Goal: Task Accomplishment & Management: Manage account settings

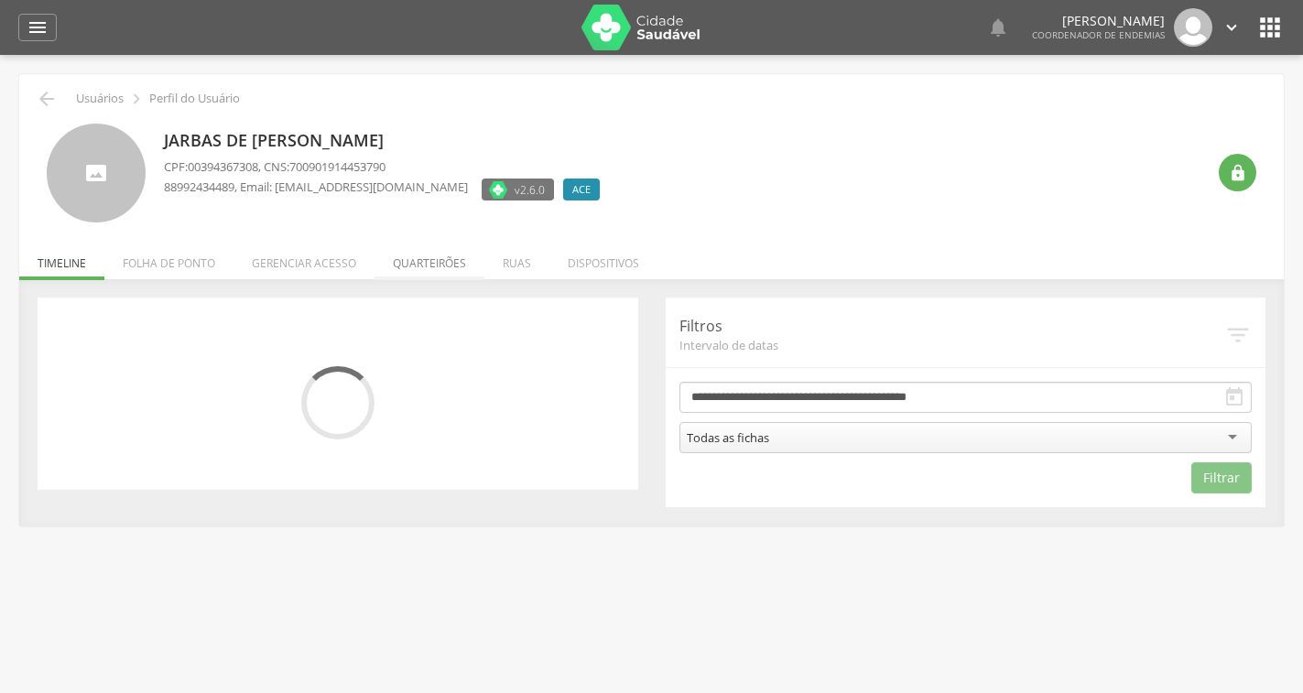
click at [449, 264] on li "Quarteirões" at bounding box center [429, 258] width 110 height 43
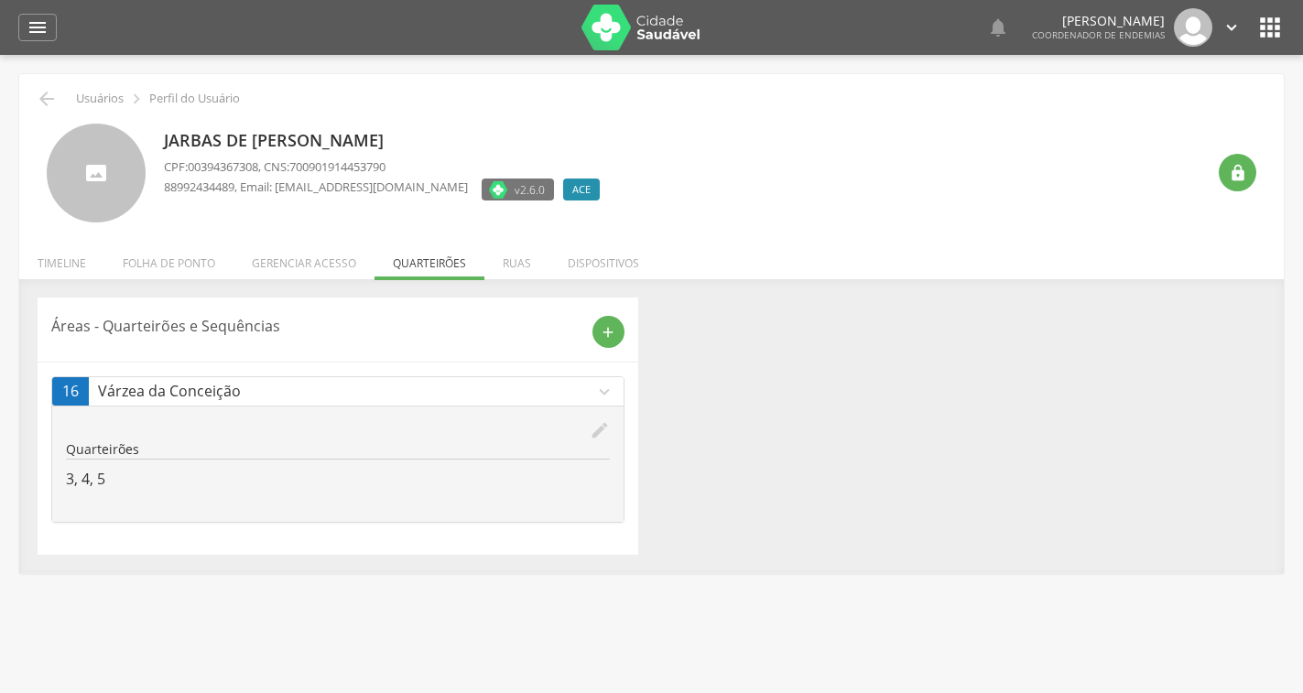
click at [596, 425] on icon "edit" at bounding box center [600, 430] width 20 height 20
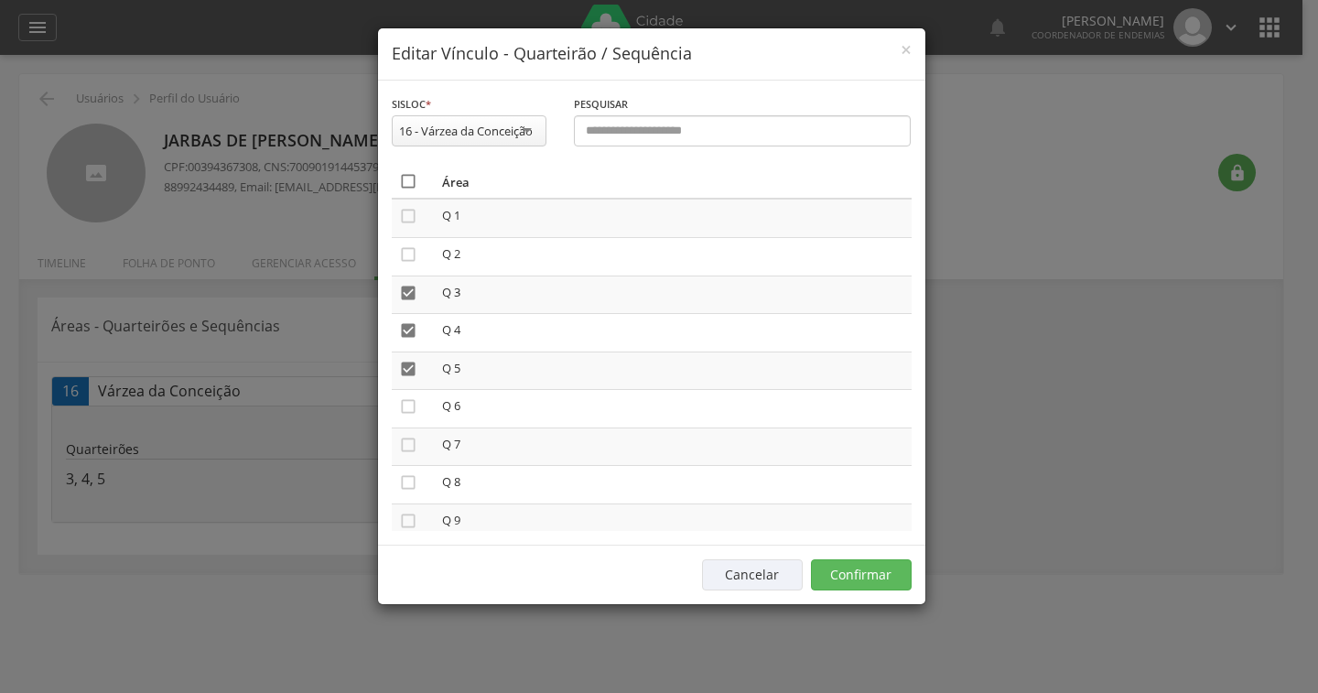
click at [408, 182] on icon "" at bounding box center [408, 181] width 18 height 18
click at [408, 182] on icon "" at bounding box center [408, 181] width 18 height 18
click at [855, 567] on button "Confirmar" at bounding box center [861, 574] width 101 height 31
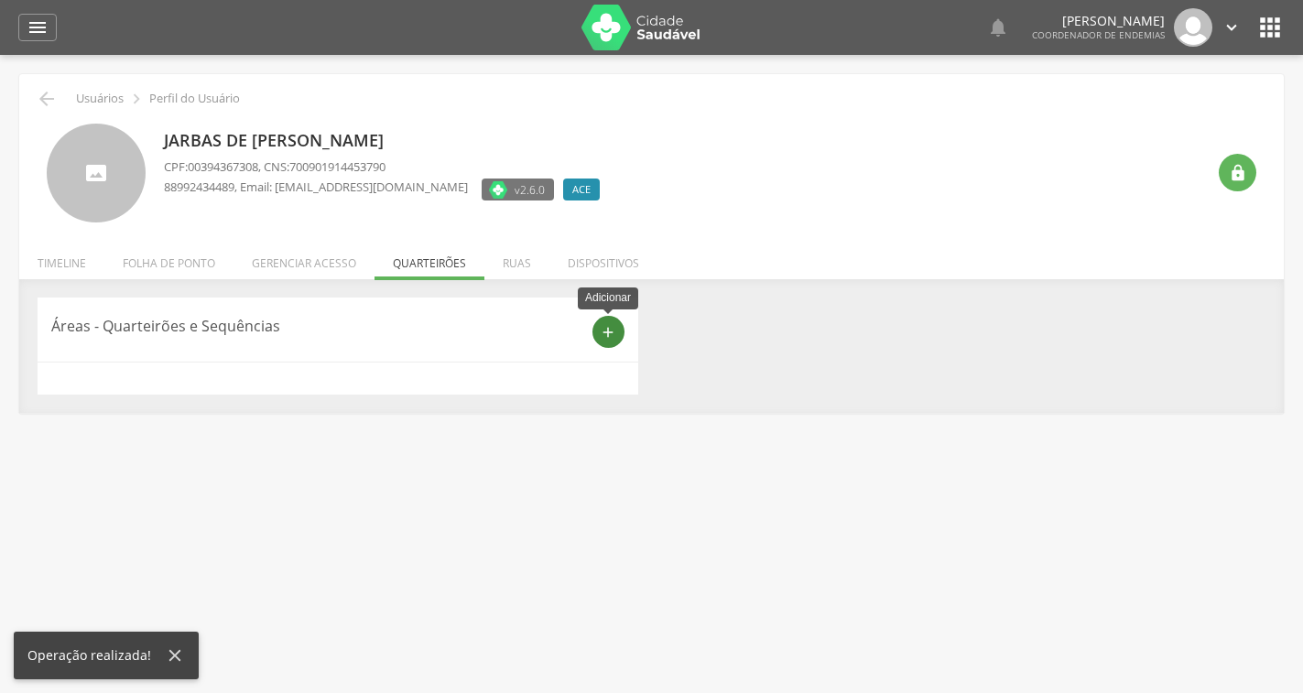
click at [610, 330] on icon "add" at bounding box center [608, 332] width 16 height 16
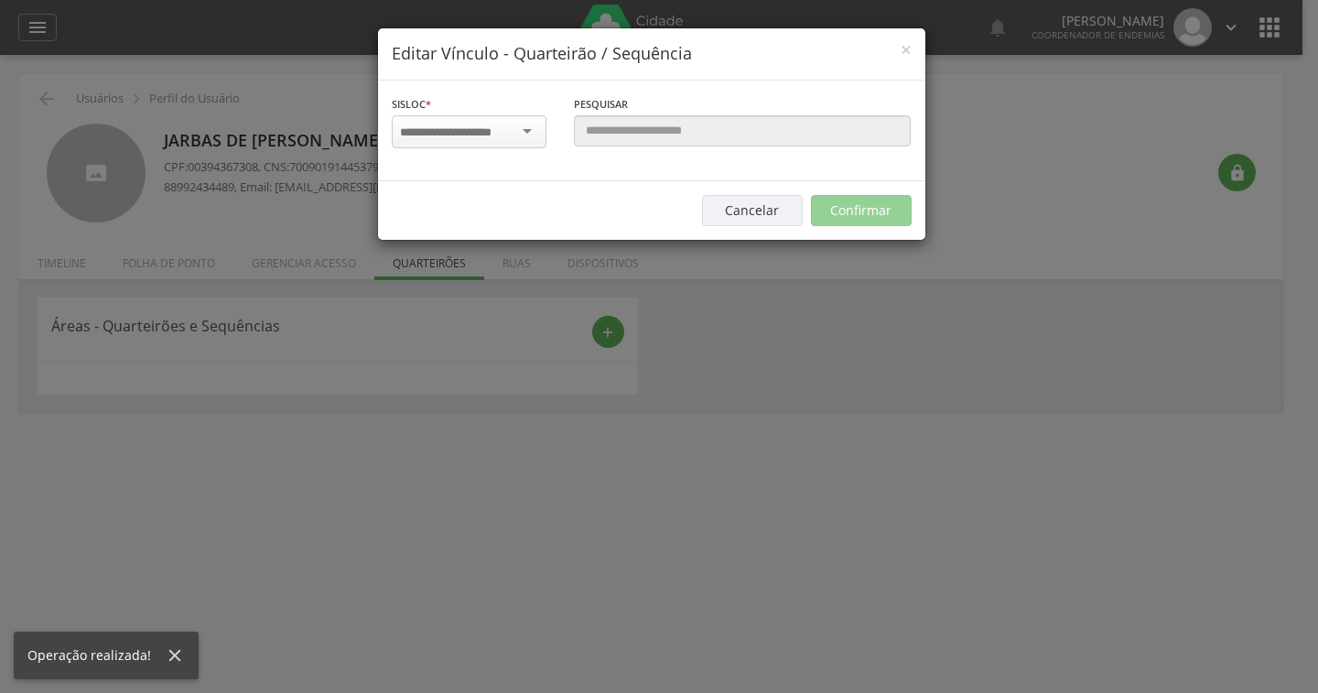
click at [508, 139] on input "select-one" at bounding box center [457, 133] width 115 height 16
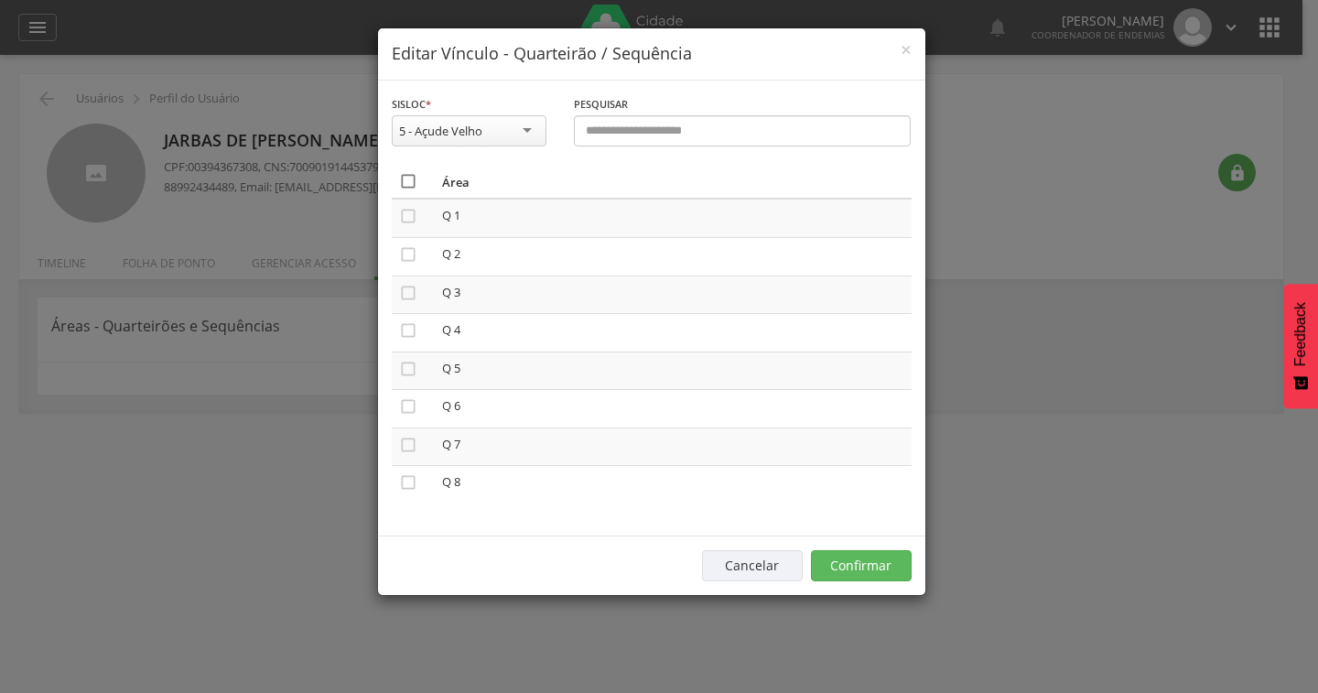
click at [406, 181] on icon "" at bounding box center [408, 181] width 18 height 18
click at [881, 554] on button "Confirmar" at bounding box center [861, 565] width 101 height 31
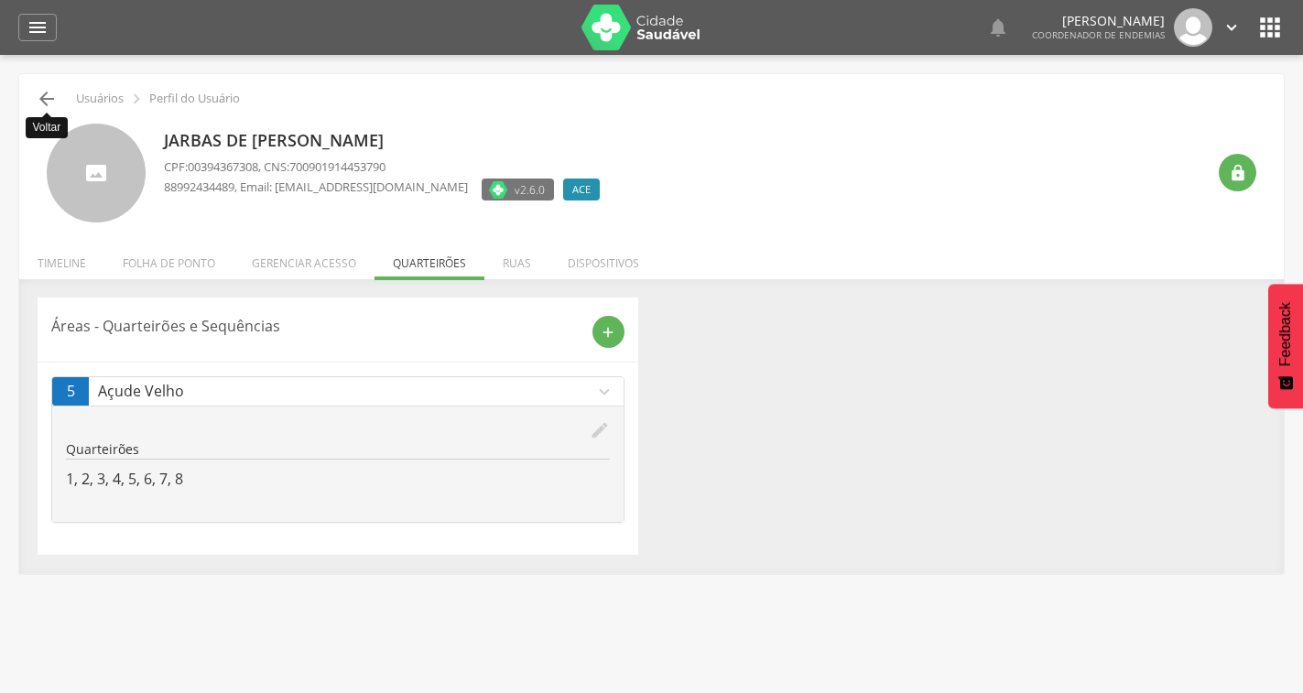
click at [48, 93] on icon "" at bounding box center [47, 99] width 22 height 22
